Goal: Use online tool/utility: Utilize a website feature to perform a specific function

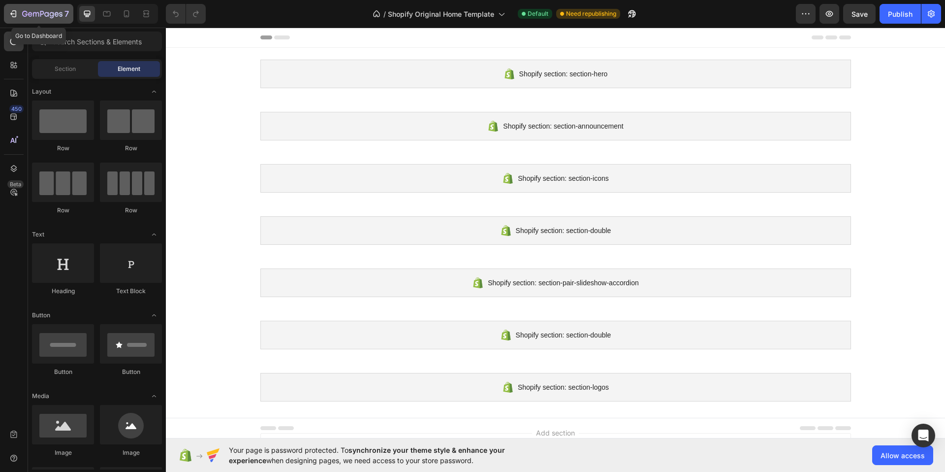
click at [10, 11] on icon "button" at bounding box center [13, 14] width 10 height 10
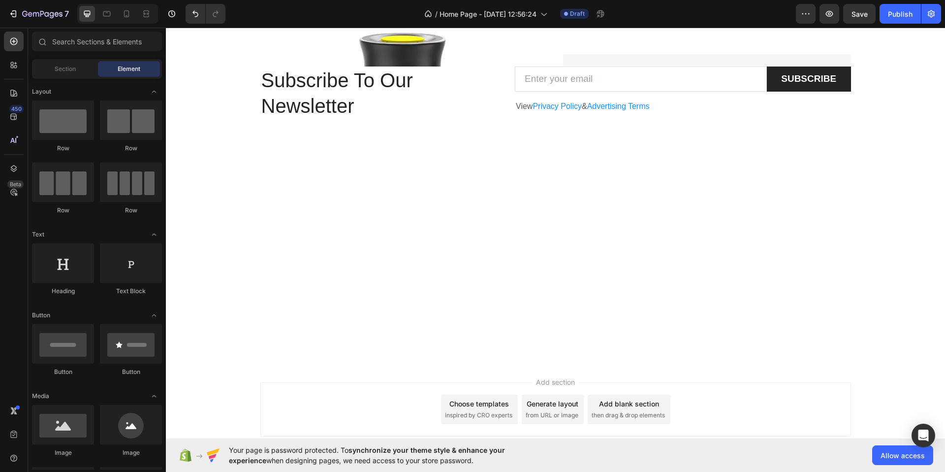
scroll to position [1796, 0]
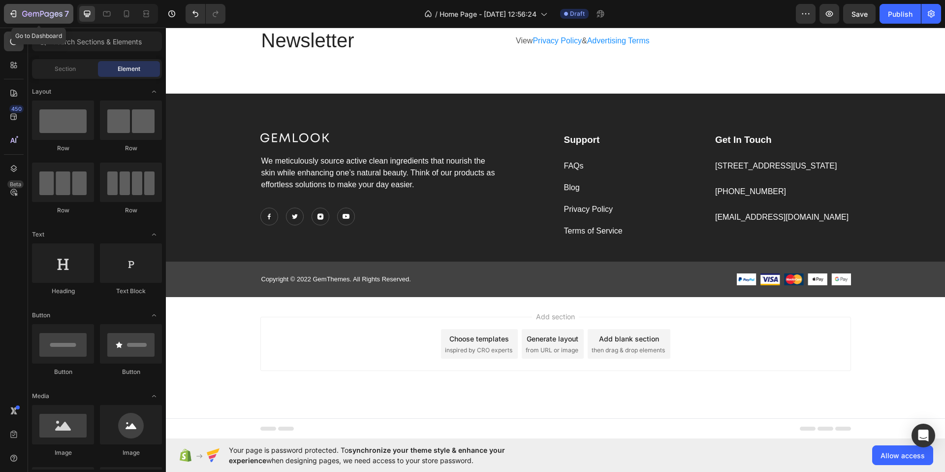
click at [18, 12] on icon "button" at bounding box center [13, 14] width 10 height 10
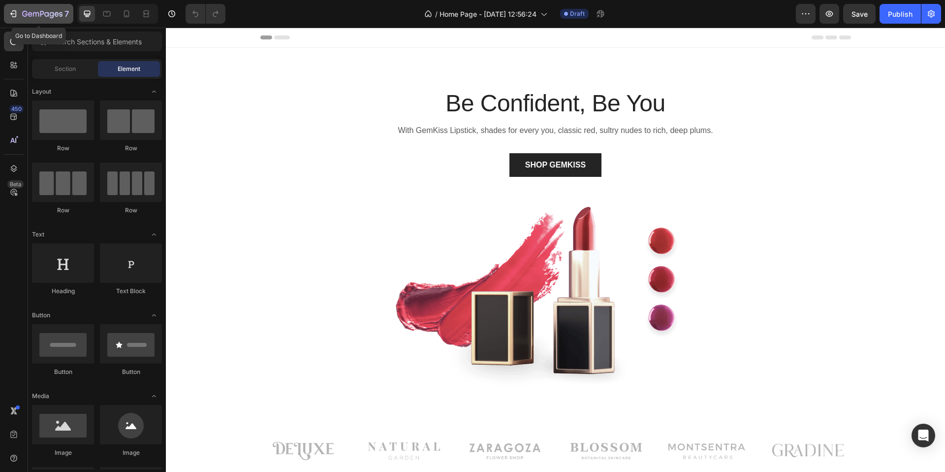
click at [17, 13] on icon "button" at bounding box center [13, 14] width 10 height 10
